Goal: Check status

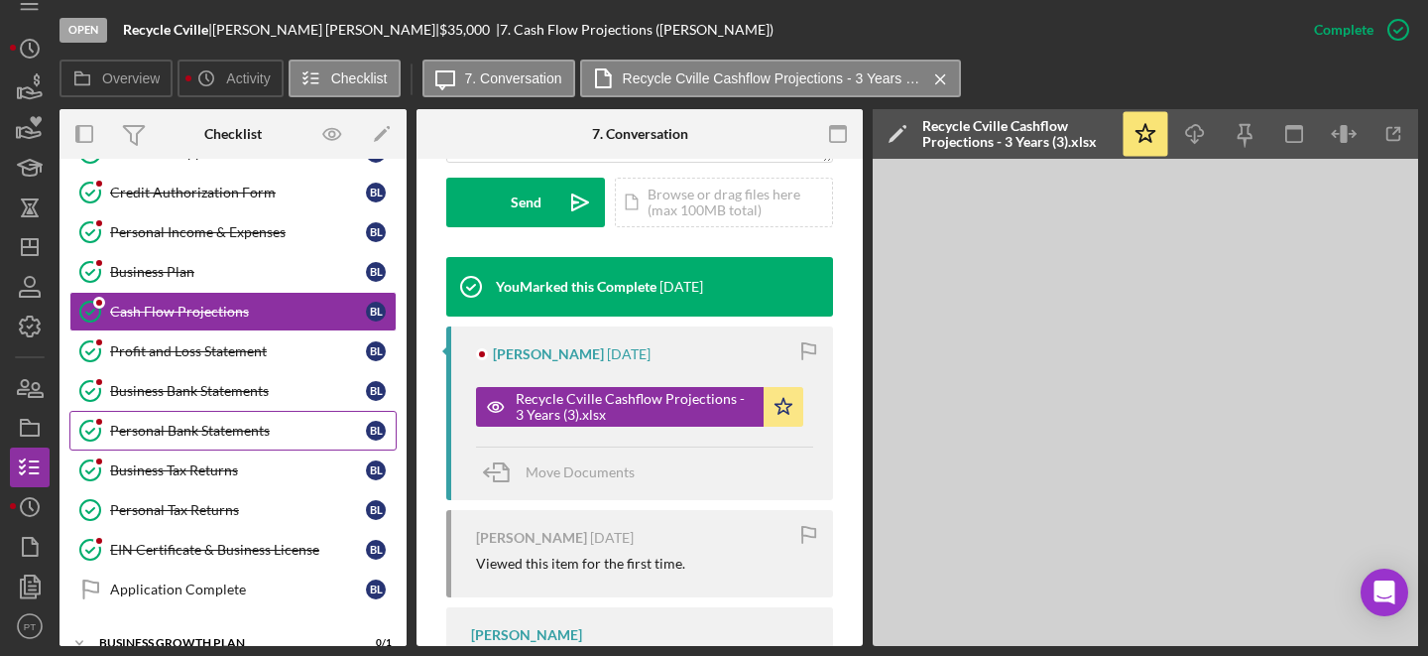
scroll to position [154, 0]
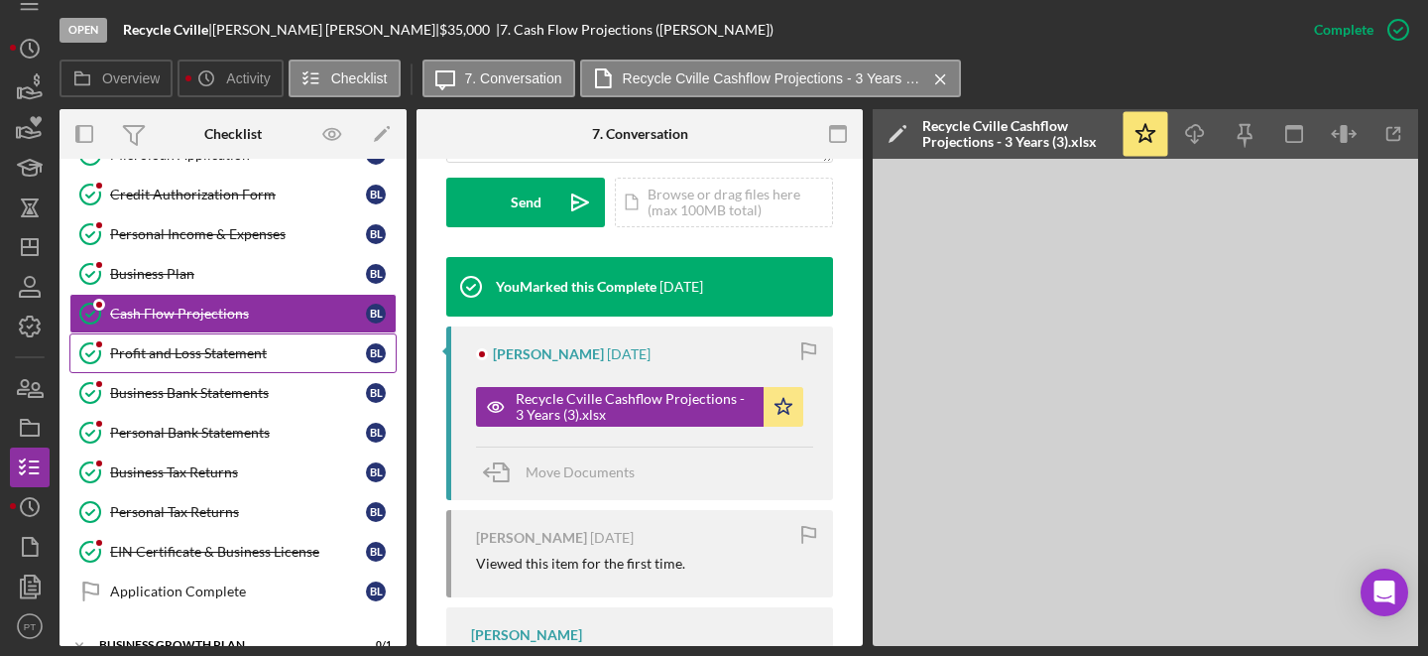
click at [206, 349] on div "Profit and Loss Statement" at bounding box center [238, 353] width 256 height 16
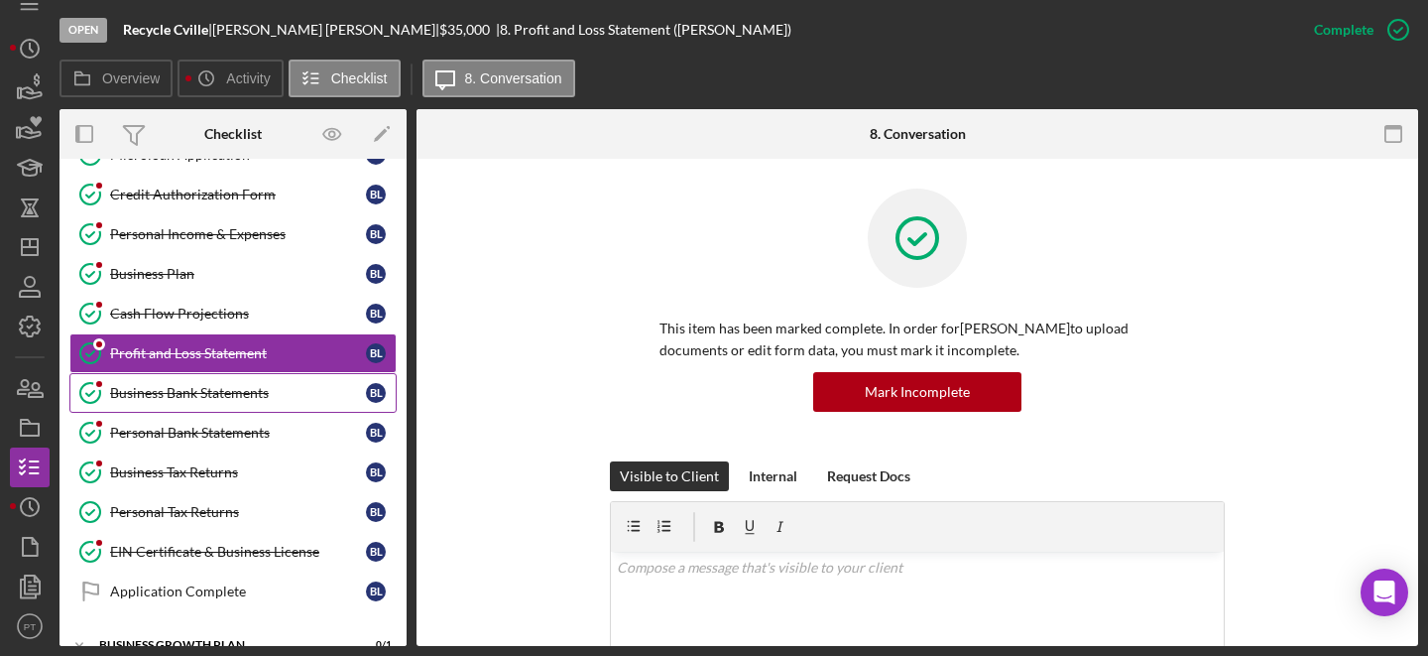
click at [185, 395] on div "Business Bank Statements" at bounding box center [238, 393] width 256 height 16
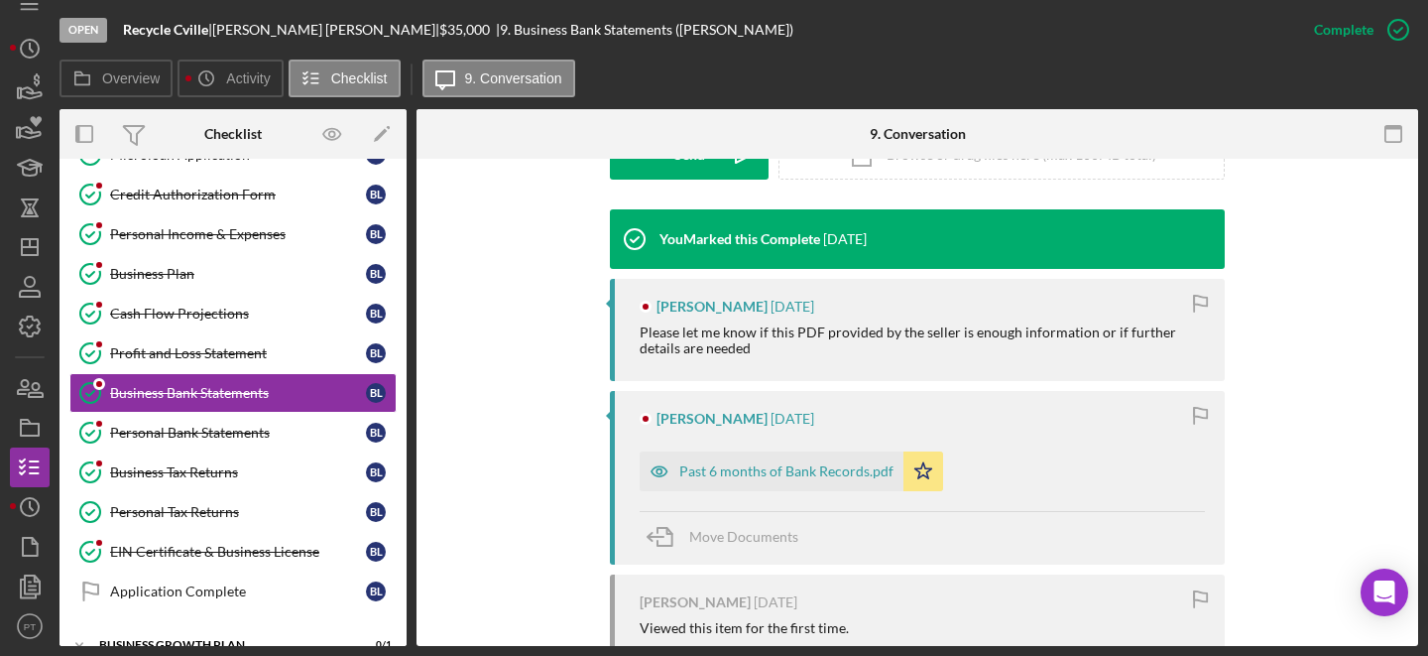
scroll to position [616, 0]
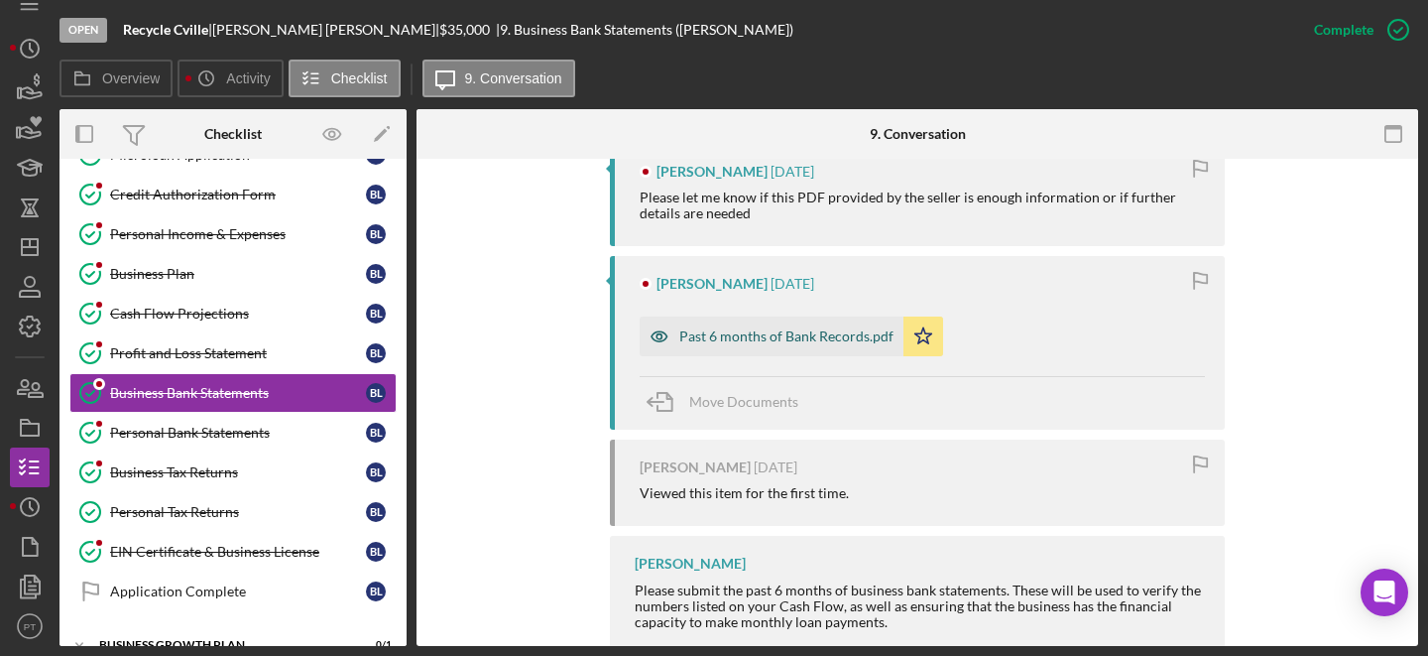
click at [759, 346] on div "Past 6 months of Bank Records.pdf" at bounding box center [772, 336] width 264 height 40
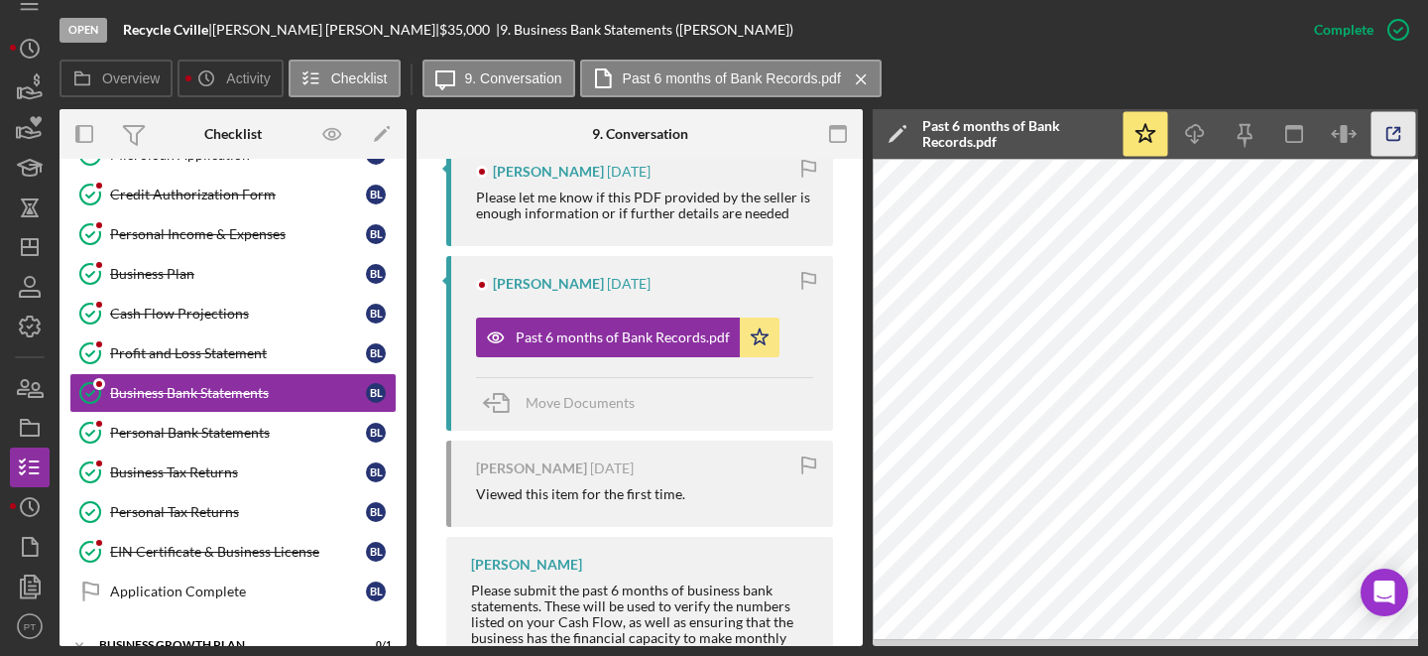
click at [1391, 147] on icon "button" at bounding box center [1394, 134] width 45 height 45
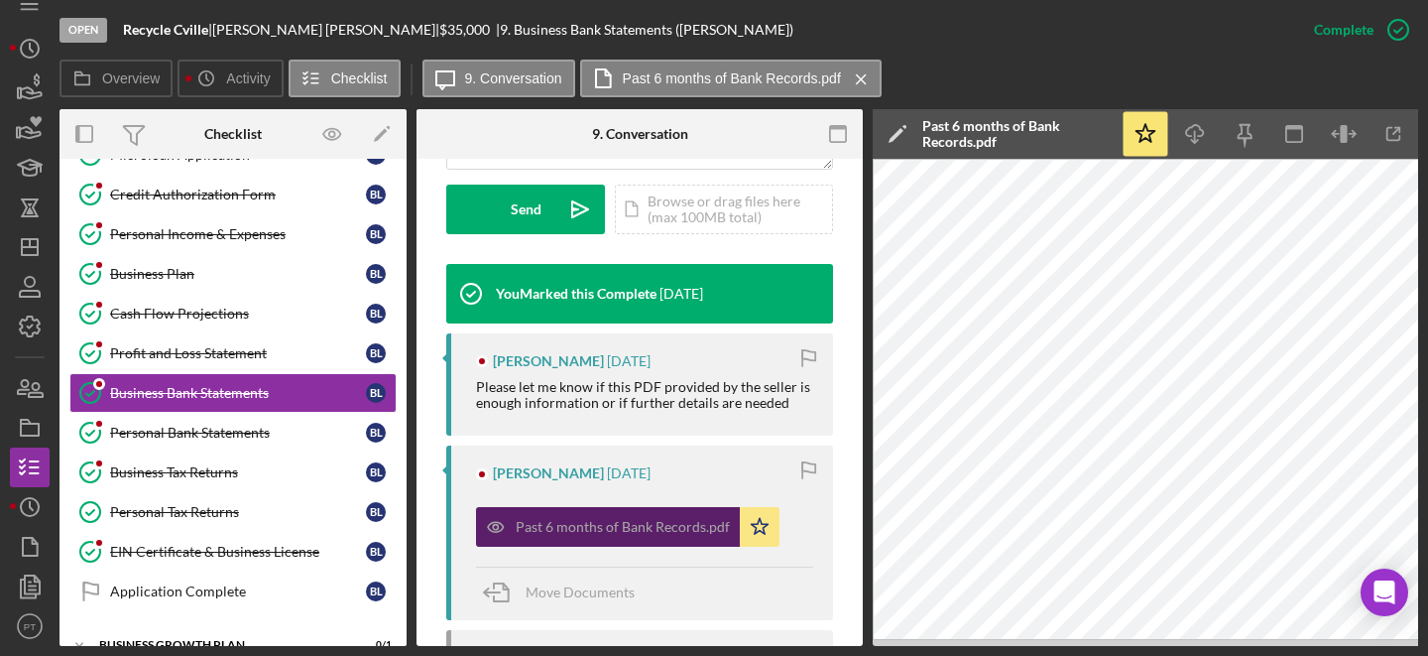
scroll to position [571, 0]
